Goal: Task Accomplishment & Management: Complete application form

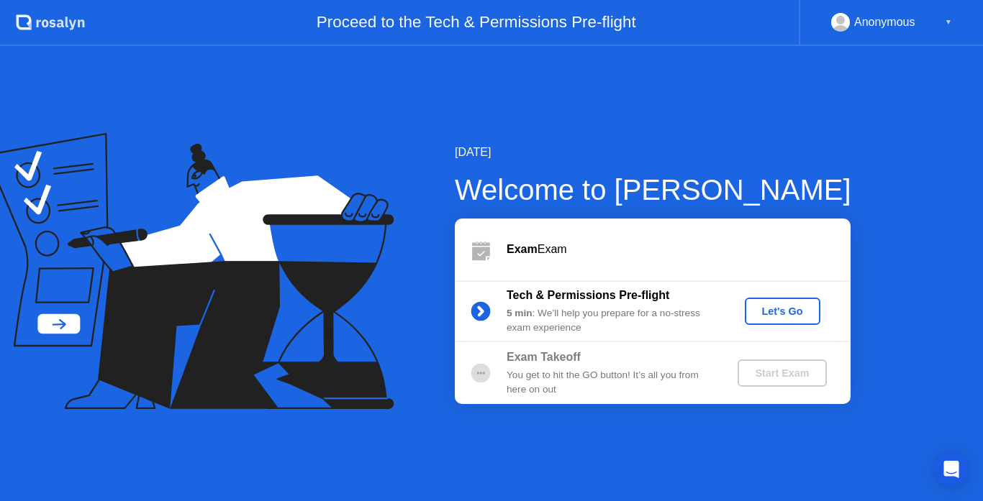
drag, startPoint x: 612, startPoint y: 381, endPoint x: 617, endPoint y: 327, distance: 54.2
click at [617, 328] on div "Exam Exam Tech & Permissions Pre-flight 5 min : We’ll help you prepare for a no…" at bounding box center [653, 312] width 396 height 186
click at [789, 378] on div "Start Exam" at bounding box center [781, 374] width 77 height 12
click at [781, 314] on div "Let's Go" at bounding box center [782, 312] width 64 height 12
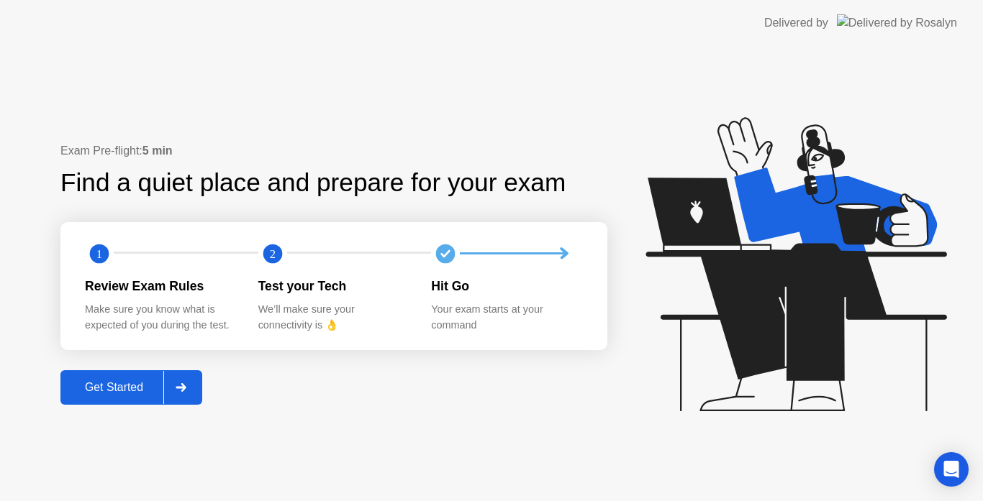
click at [127, 378] on button "Get Started" at bounding box center [131, 387] width 142 height 35
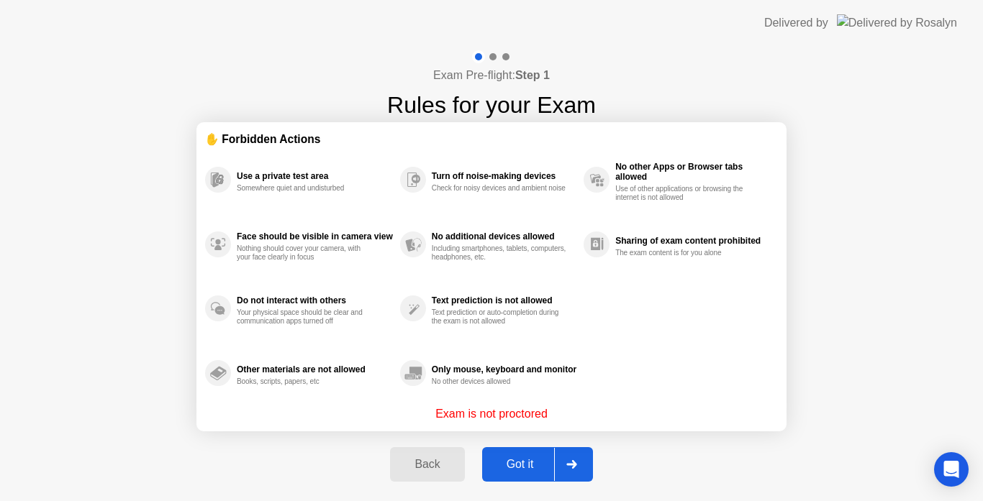
click at [503, 465] on div "Got it" at bounding box center [520, 464] width 68 height 13
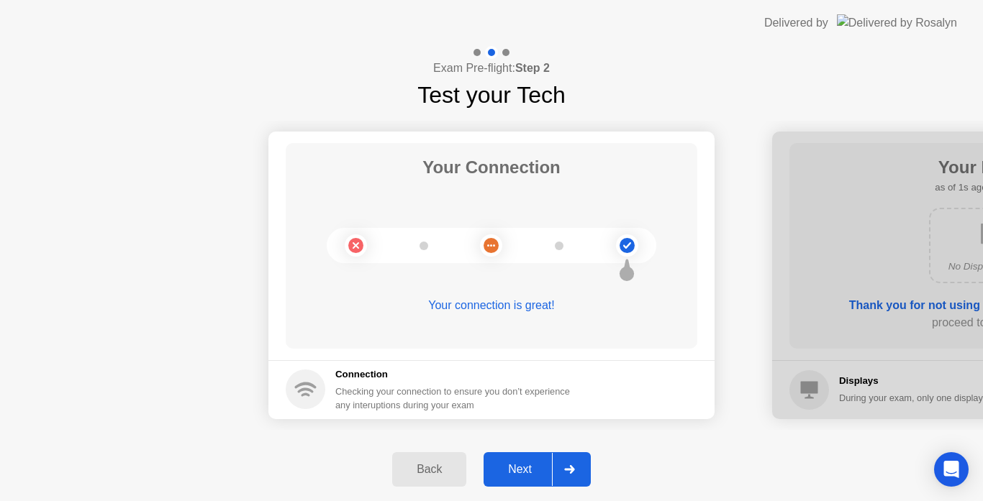
click at [531, 472] on div "Next" at bounding box center [520, 469] width 64 height 13
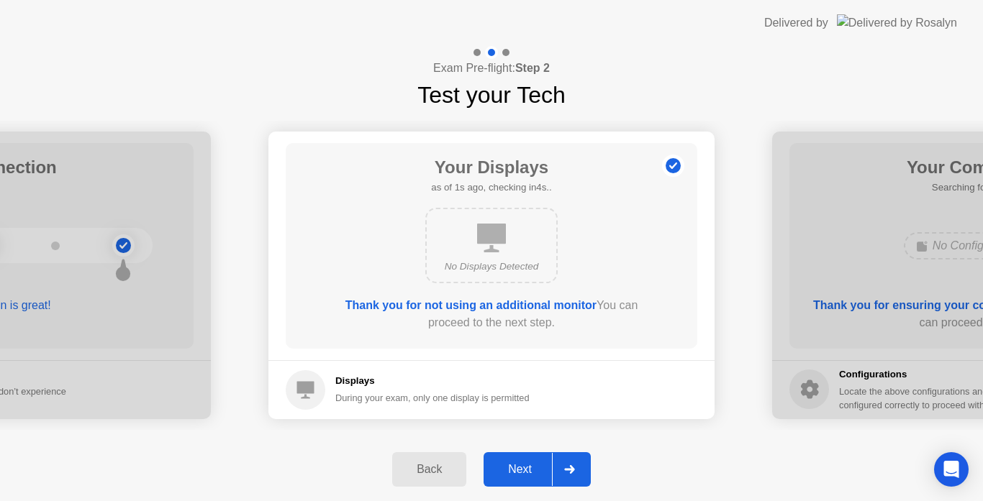
click at [531, 472] on div "Next" at bounding box center [520, 469] width 64 height 13
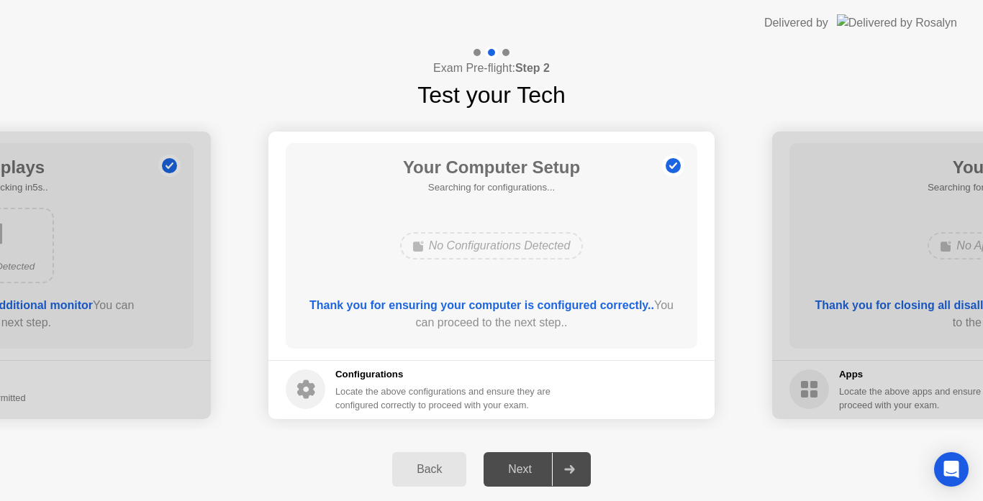
click at [531, 472] on div "Next" at bounding box center [520, 469] width 64 height 13
click at [522, 466] on div "Next" at bounding box center [520, 469] width 64 height 13
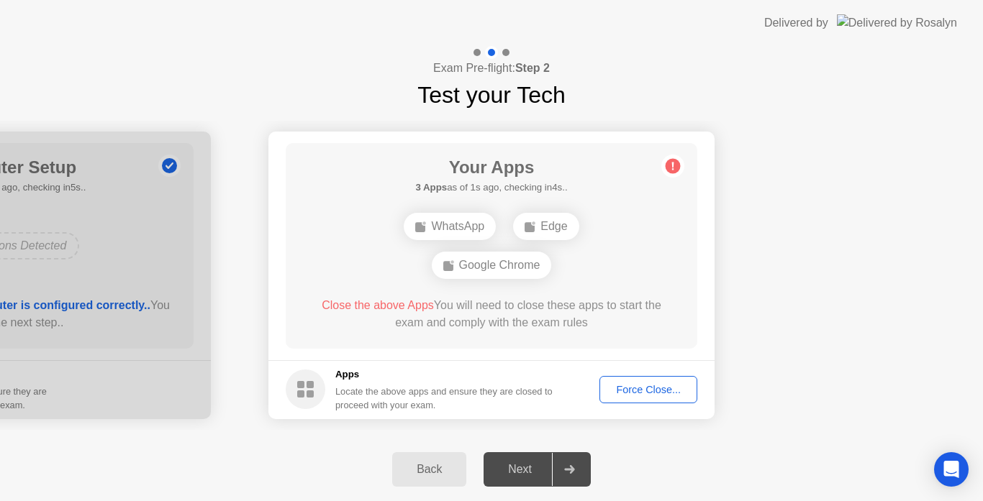
click at [626, 389] on div "Force Close..." at bounding box center [648, 390] width 88 height 12
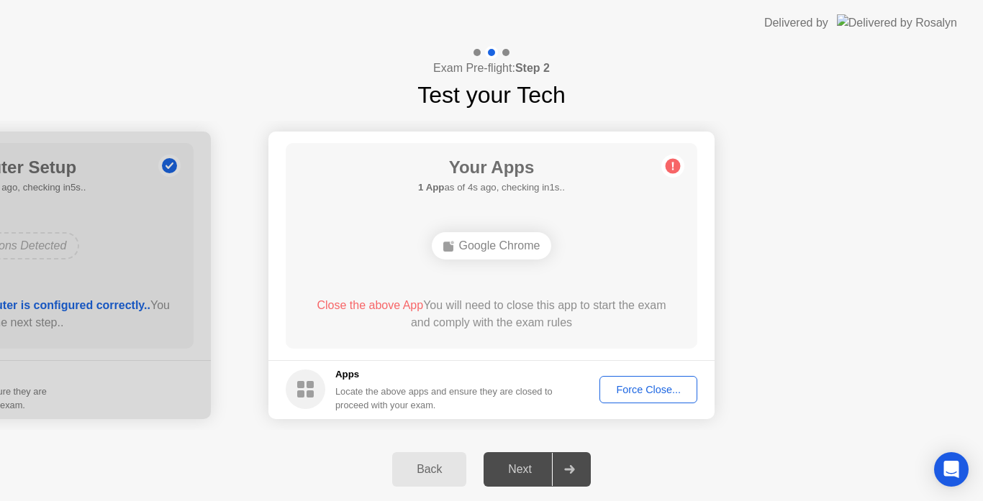
click at [635, 384] on div "Force Close..." at bounding box center [648, 390] width 88 height 12
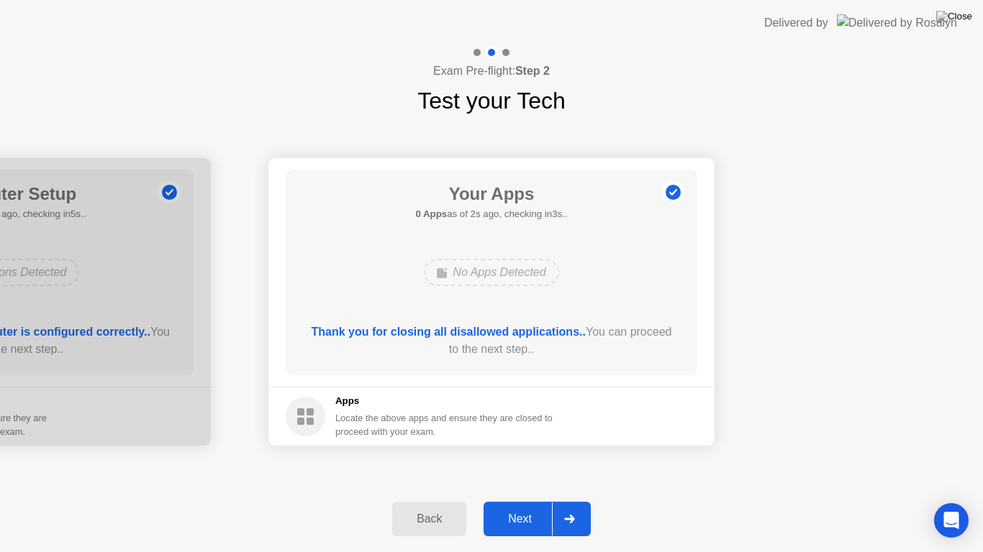
click at [521, 501] on div "Next" at bounding box center [520, 519] width 64 height 13
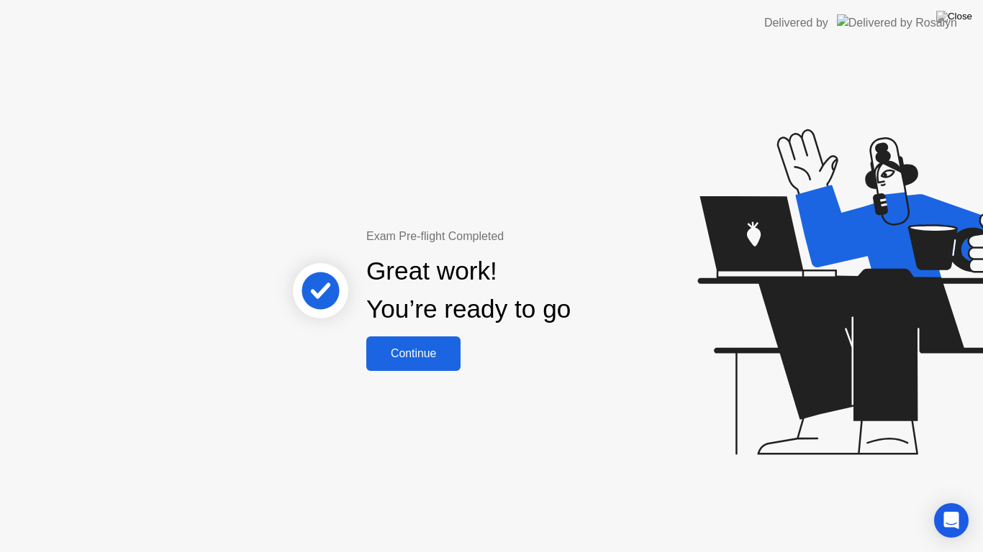
click at [419, 349] on div "Continue" at bounding box center [413, 353] width 86 height 13
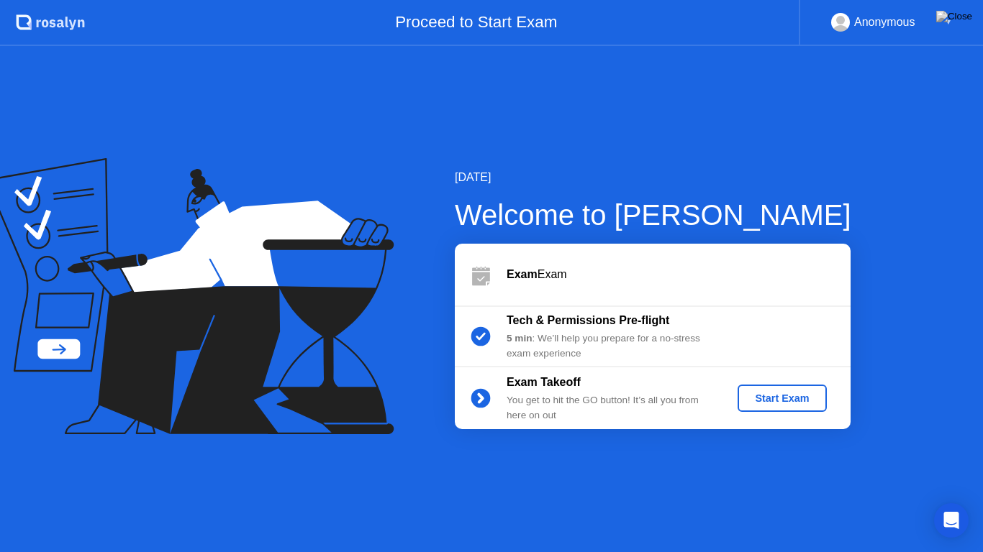
click at [781, 398] on div "Start Exam" at bounding box center [781, 399] width 77 height 12
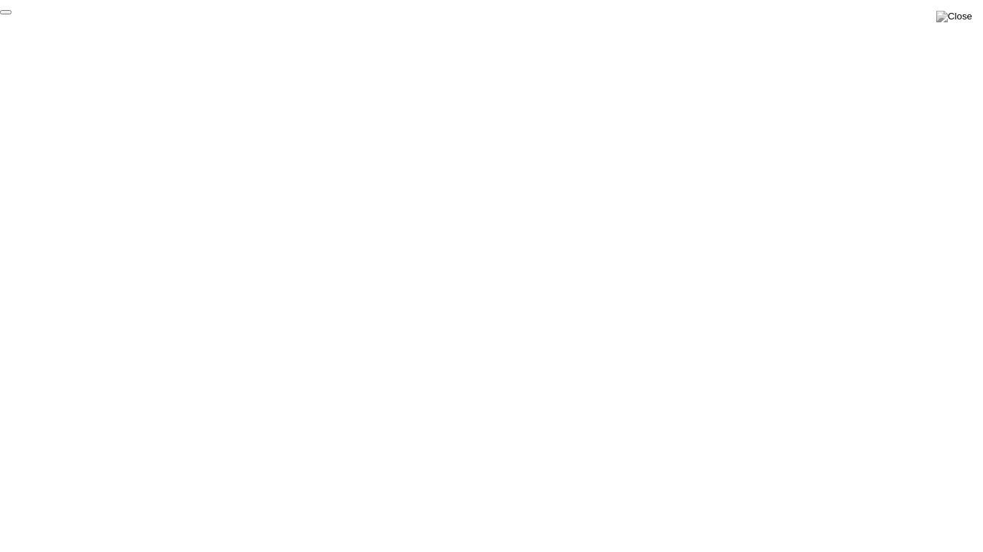
click div "End Proctoring Session"
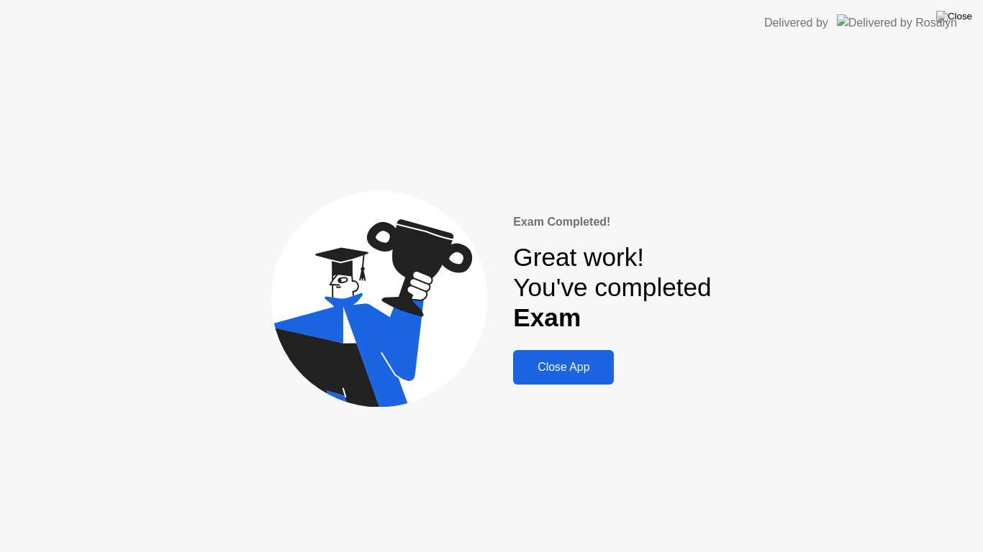
click at [594, 369] on div "Close App" at bounding box center [563, 367] width 92 height 13
